Goal: Information Seeking & Learning: Learn about a topic

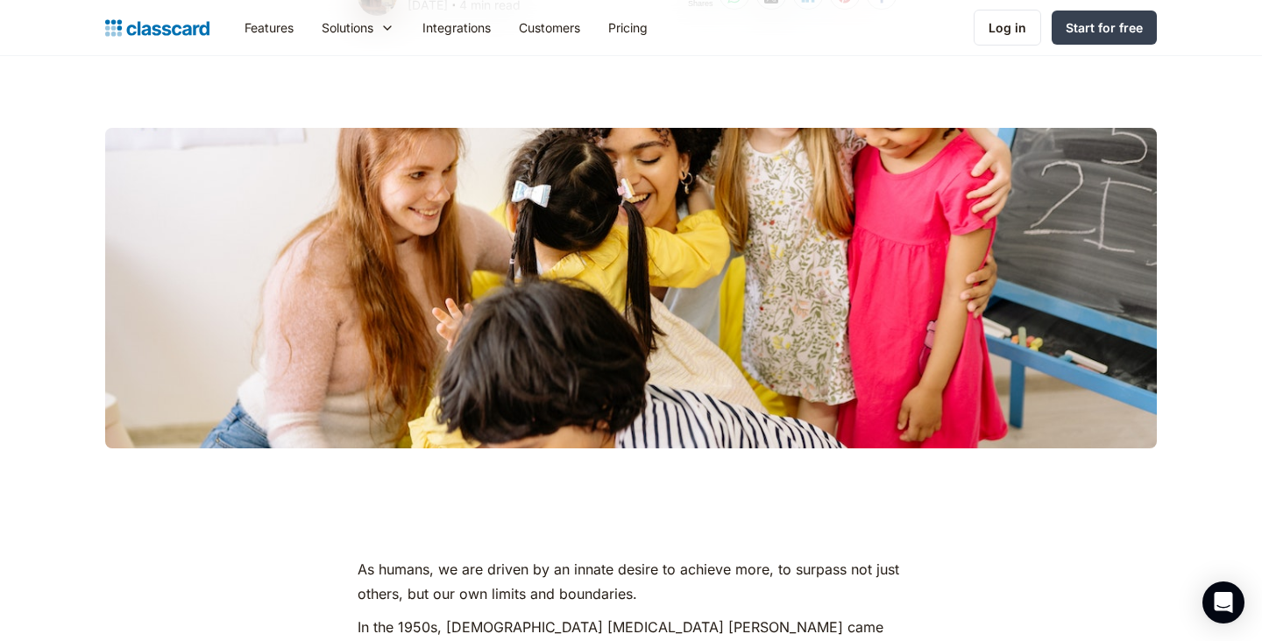
scroll to position [381, 0]
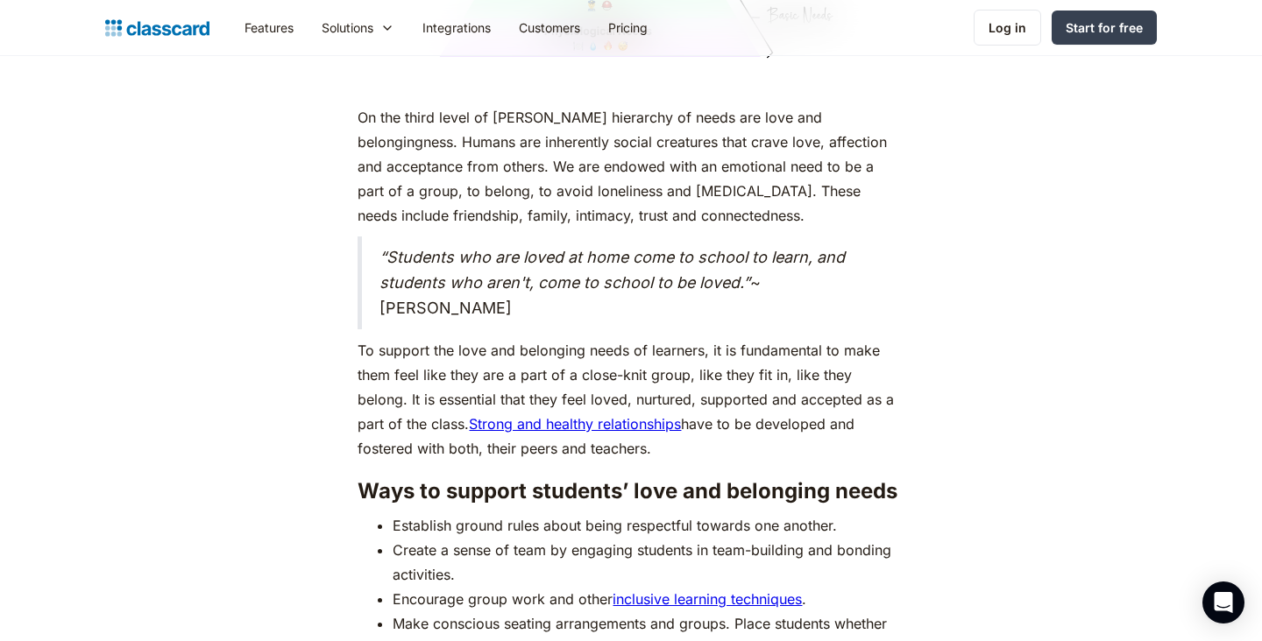
scroll to position [4701, 0]
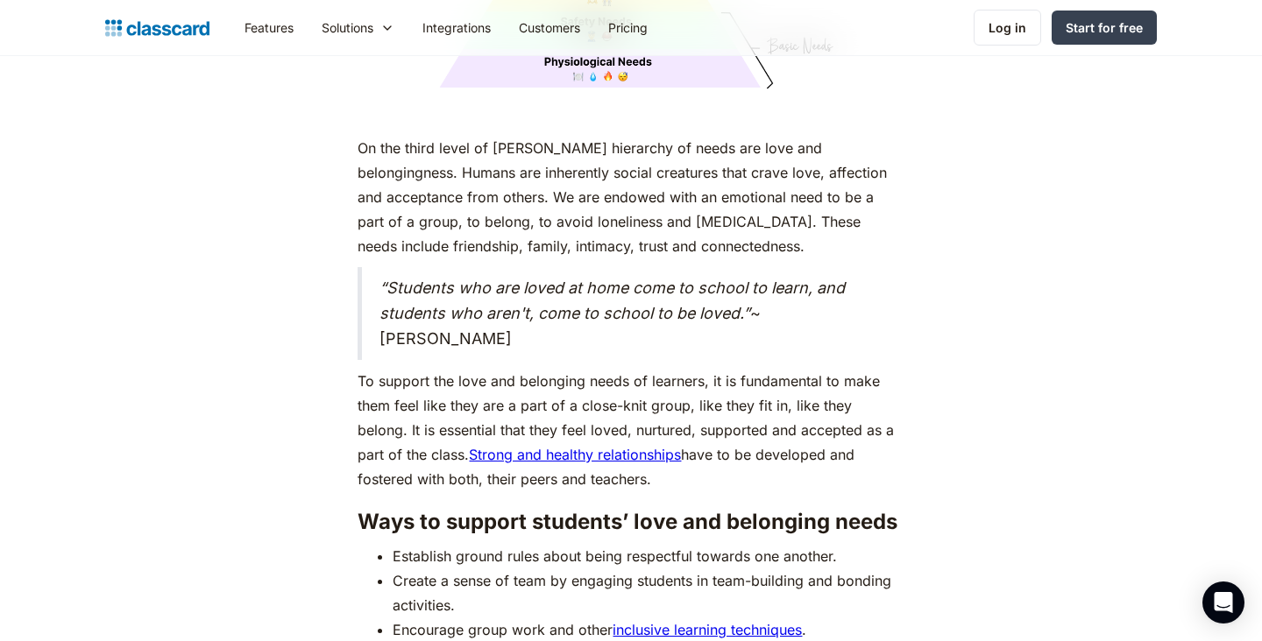
drag, startPoint x: 492, startPoint y: 322, endPoint x: 361, endPoint y: 251, distance: 149.0
click at [361, 267] on blockquote "“Students who are loved at home come to school to learn, and students who aren'…" at bounding box center [631, 313] width 546 height 93
copy blockquote "“Students who are loved at home come to school to learn, and students who aren'…"
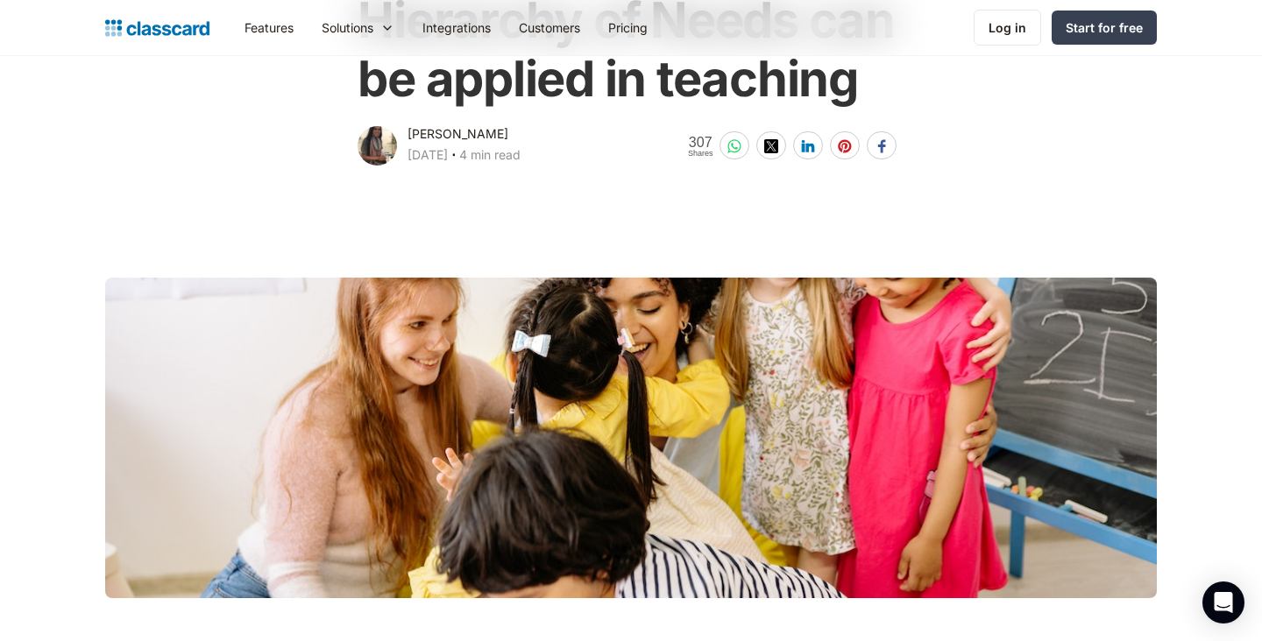
scroll to position [0, 0]
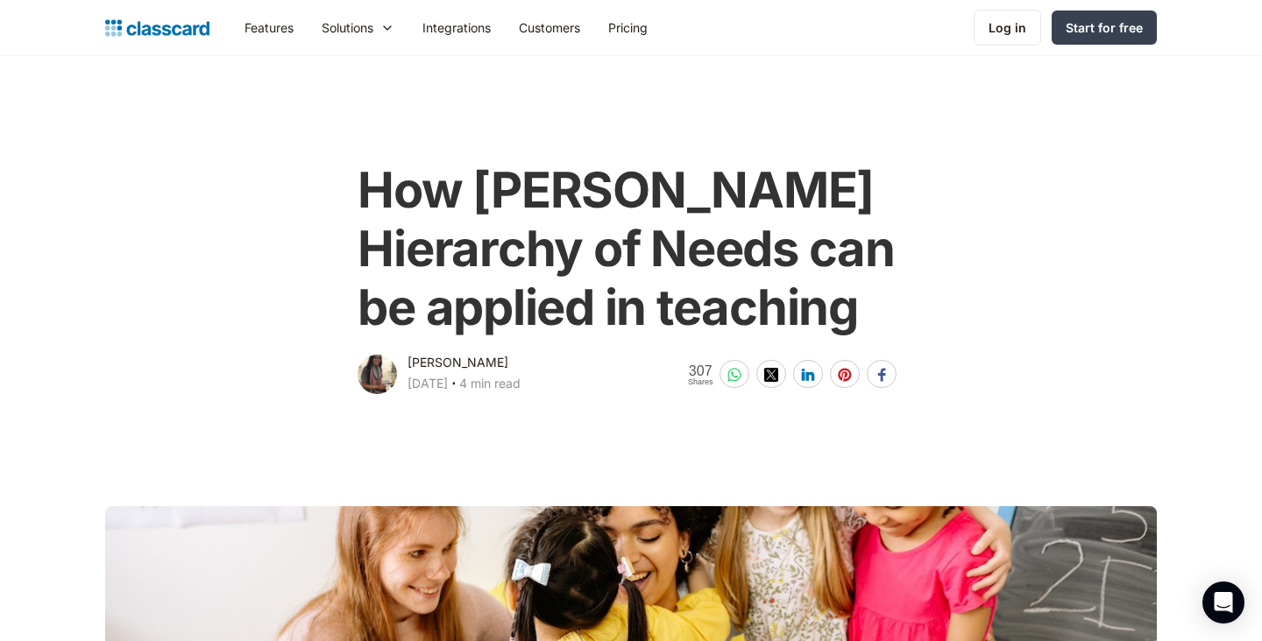
click at [710, 369] on span "307" at bounding box center [700, 371] width 25 height 15
